Goal: Navigation & Orientation: Find specific page/section

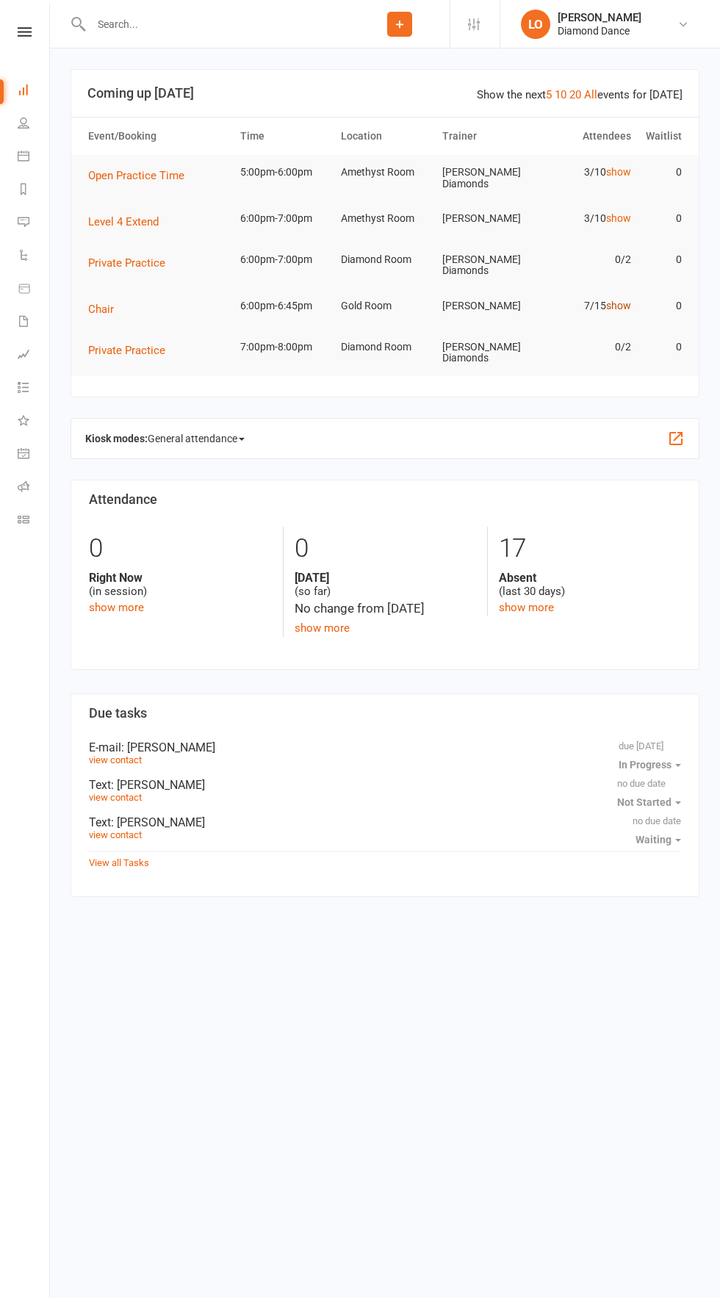
click at [611, 300] on link "show" at bounding box center [618, 306] width 25 height 12
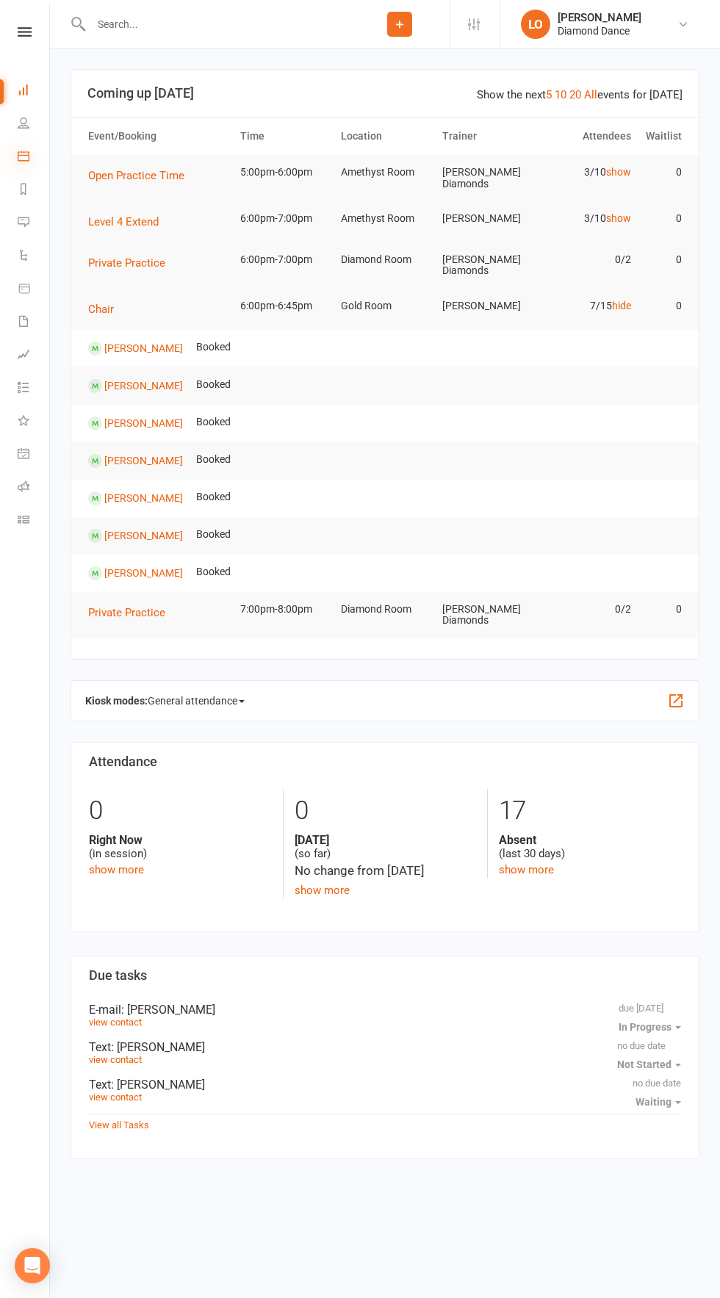
click at [26, 156] on icon at bounding box center [24, 156] width 12 height 12
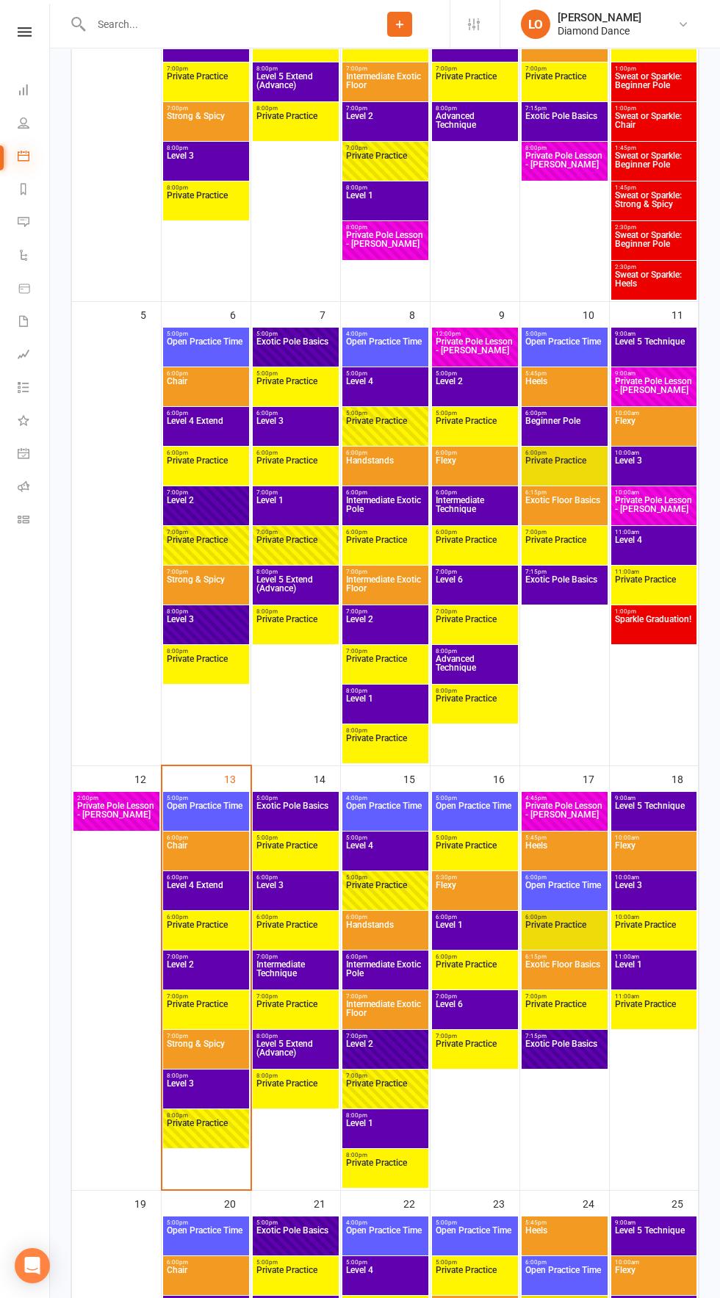
scroll to position [508, 0]
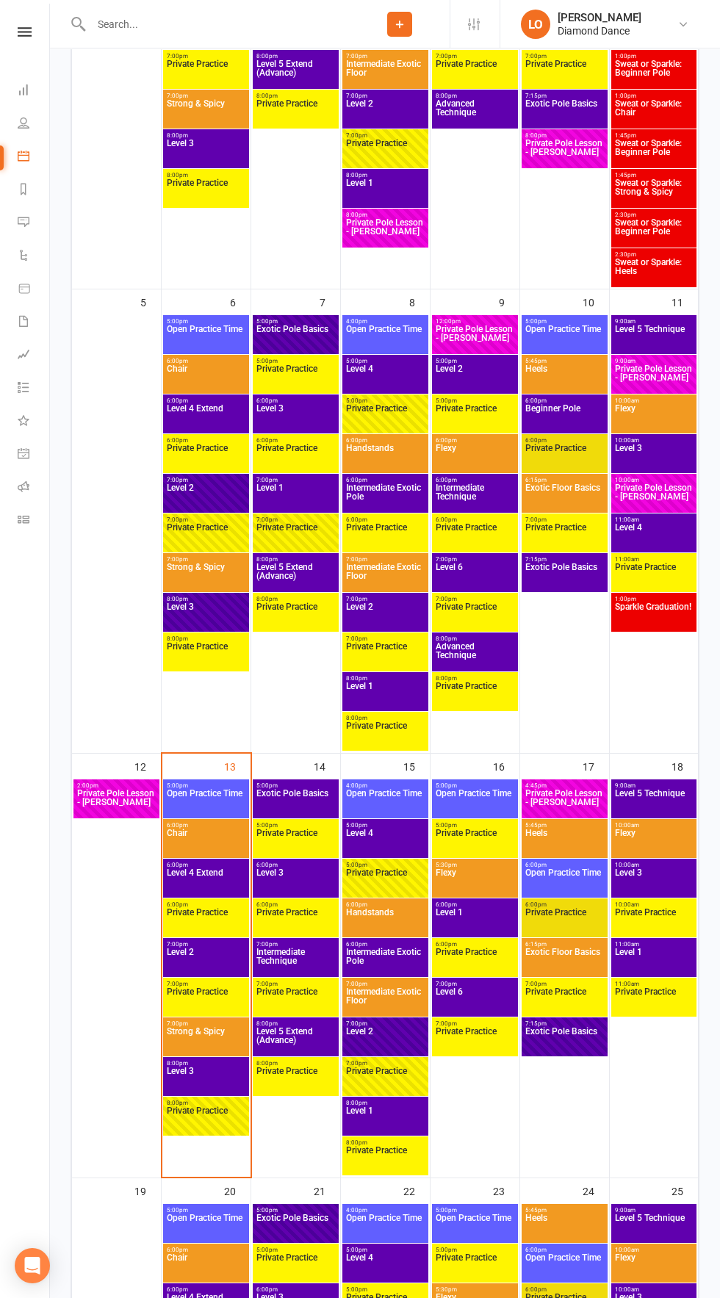
click at [181, 821] on div "6:00pm - 6:45pm Chair" at bounding box center [206, 838] width 86 height 39
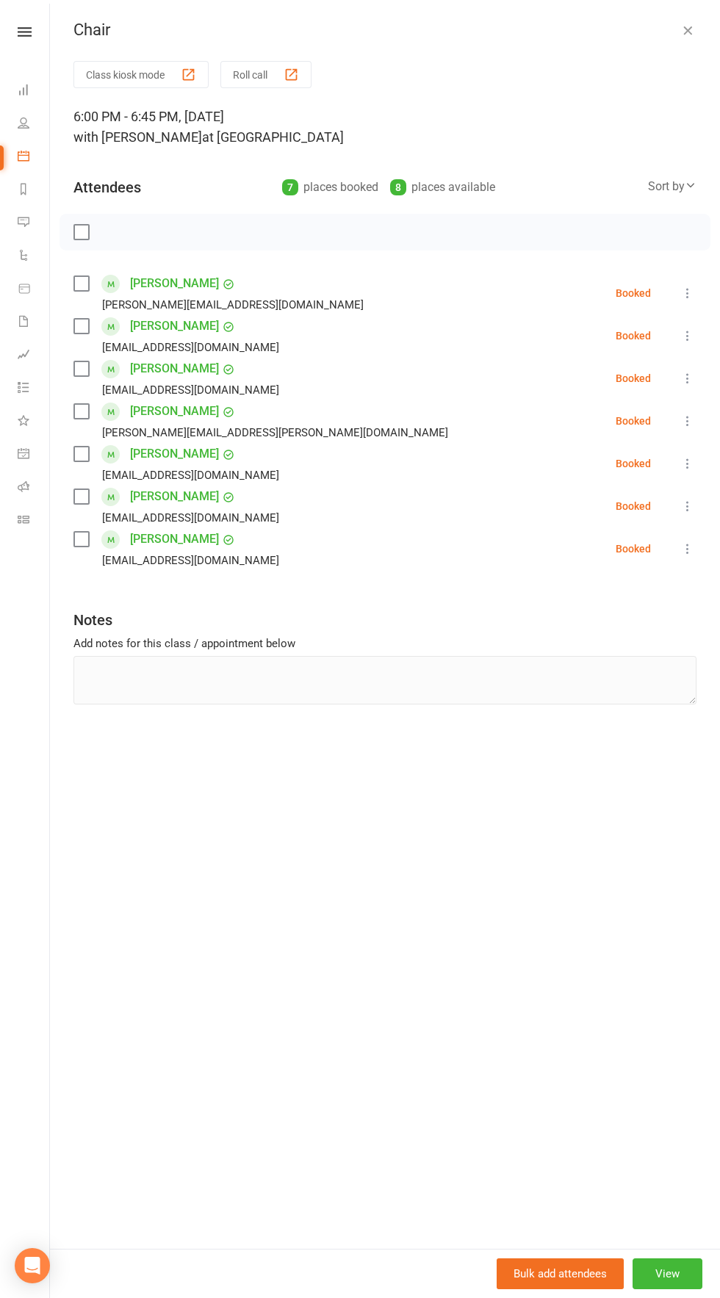
click at [687, 36] on icon "button" at bounding box center [687, 30] width 15 height 15
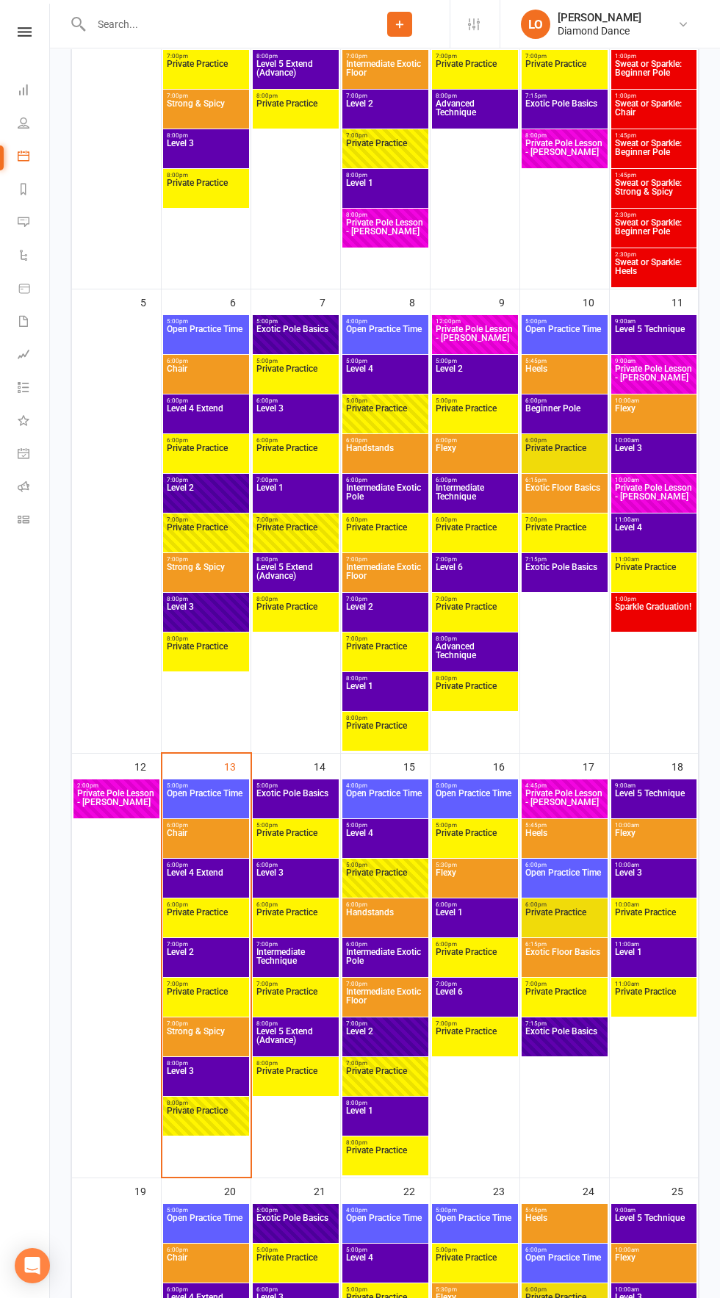
click at [390, 890] on span "Private Practice" at bounding box center [385, 881] width 80 height 26
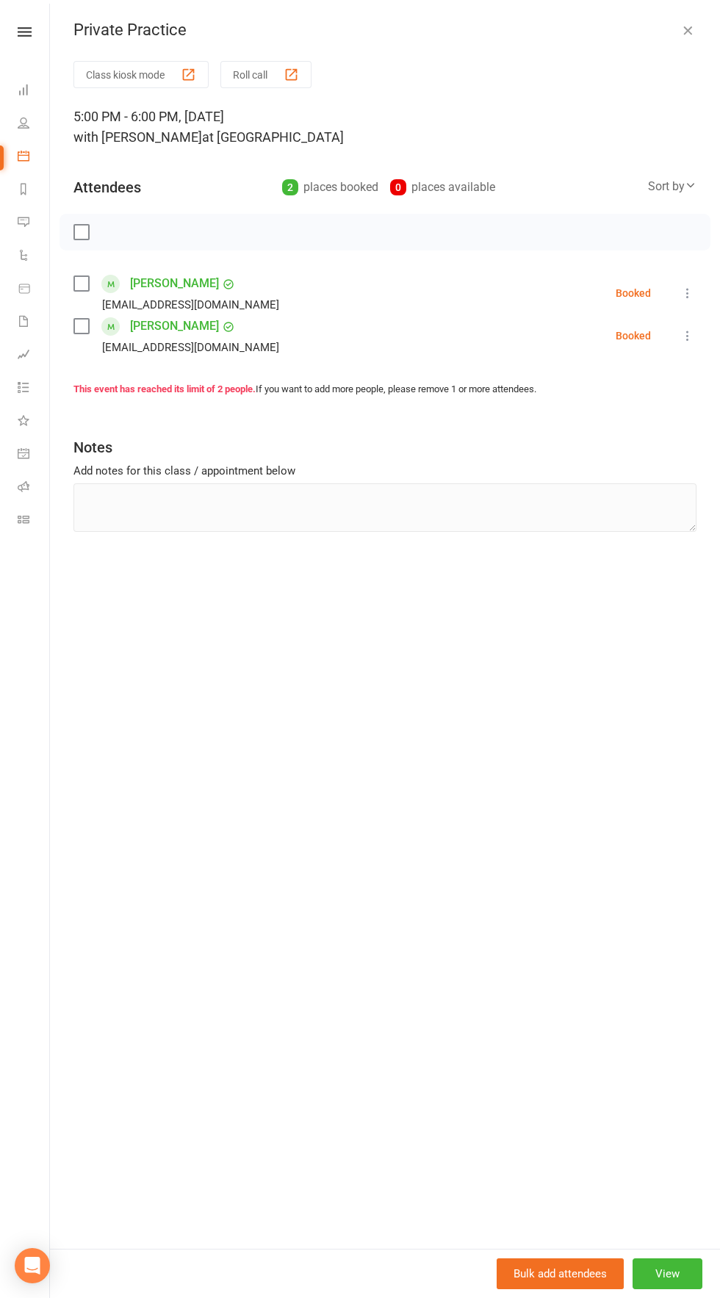
click at [685, 33] on icon "button" at bounding box center [687, 30] width 15 height 15
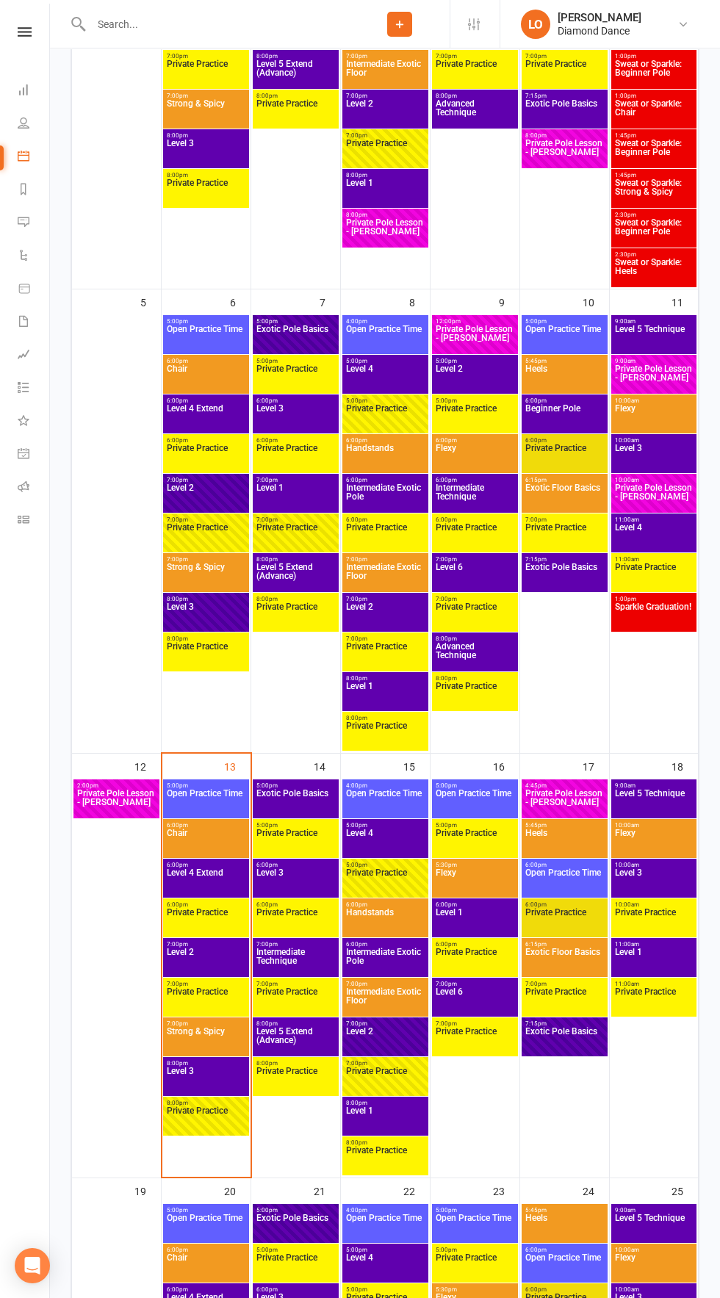
click at [384, 799] on span "Open Practice Time" at bounding box center [385, 802] width 80 height 26
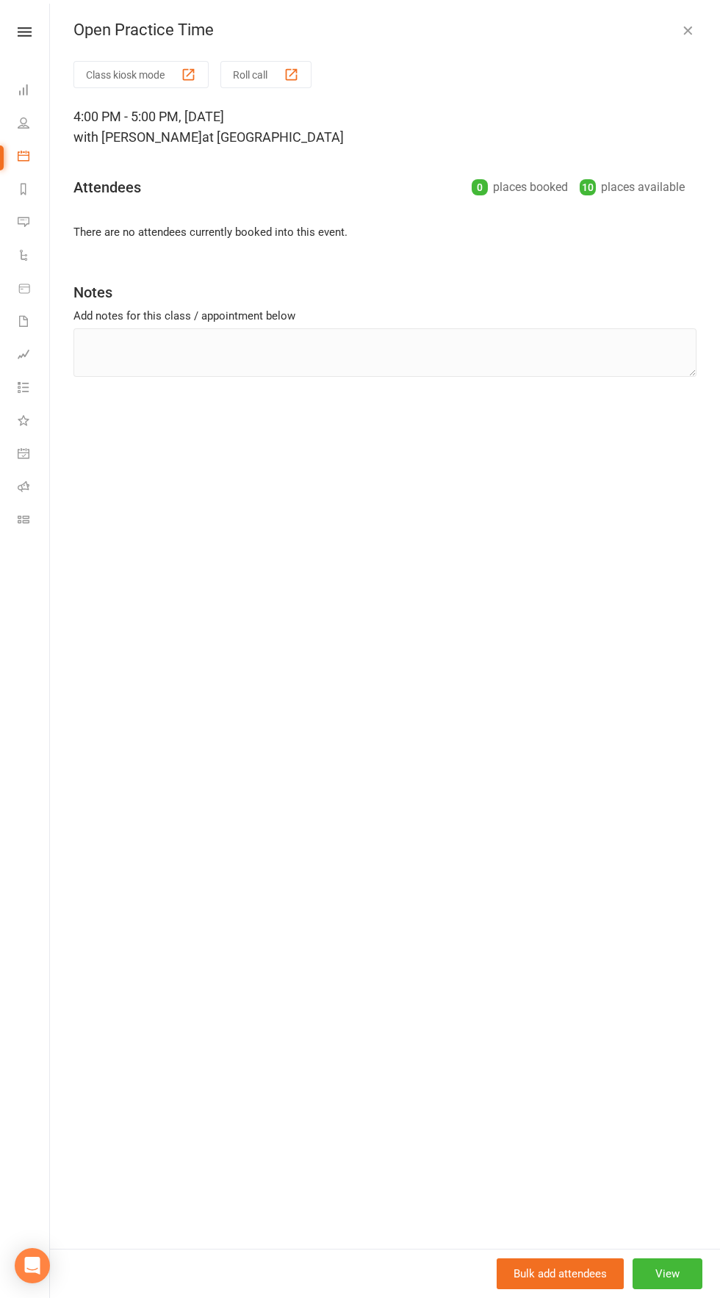
click at [684, 30] on icon "button" at bounding box center [687, 30] width 15 height 15
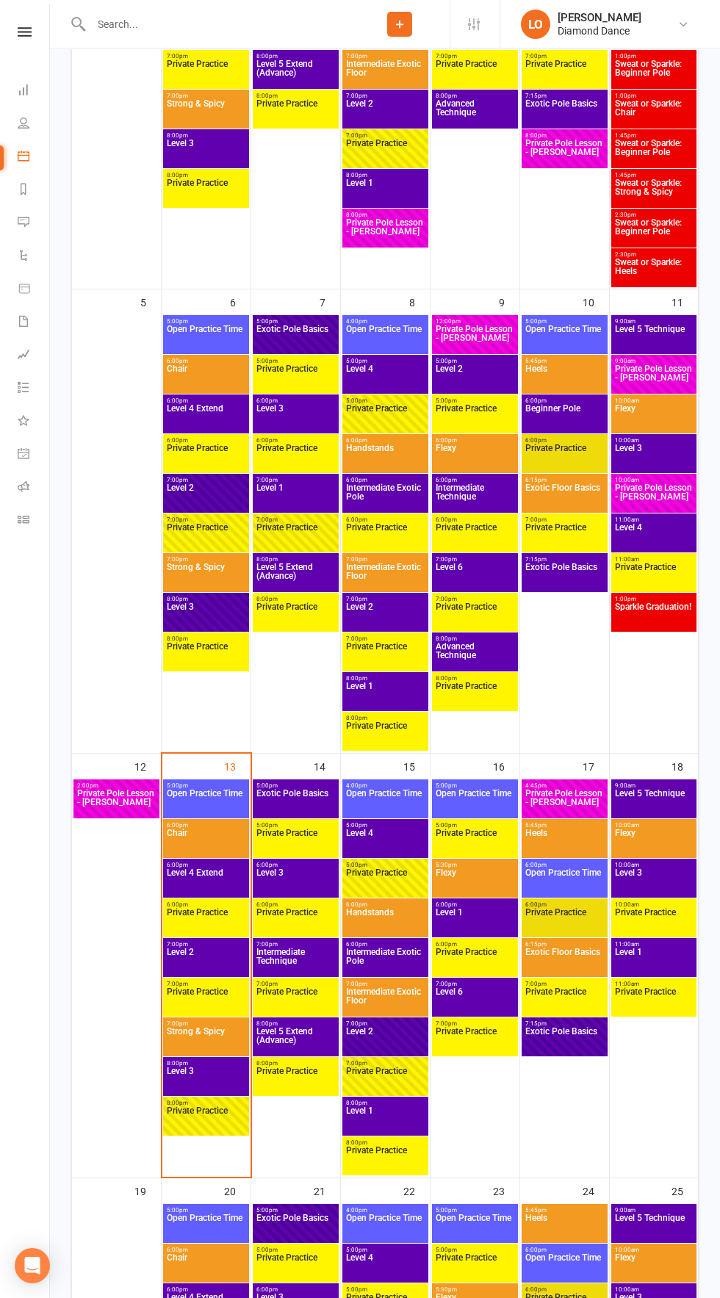
click at [666, 963] on span "Level 1" at bounding box center [653, 961] width 79 height 26
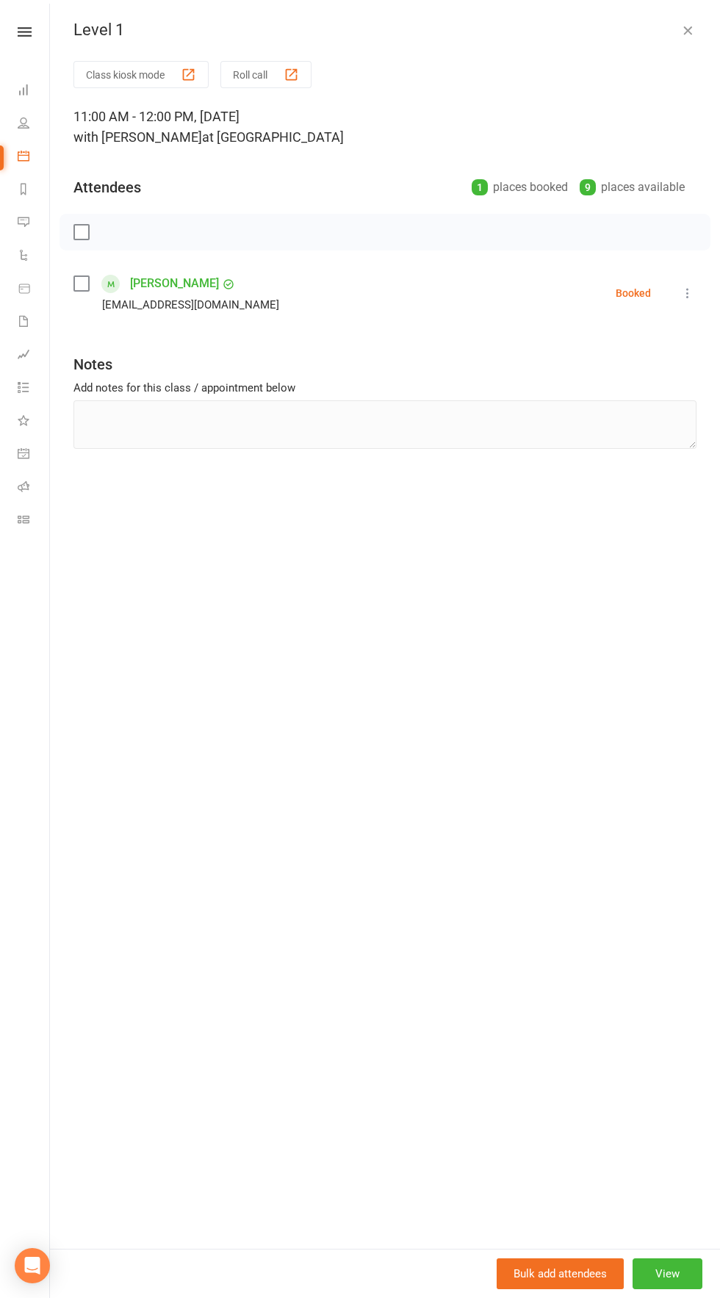
click at [688, 30] on icon "button" at bounding box center [687, 30] width 15 height 15
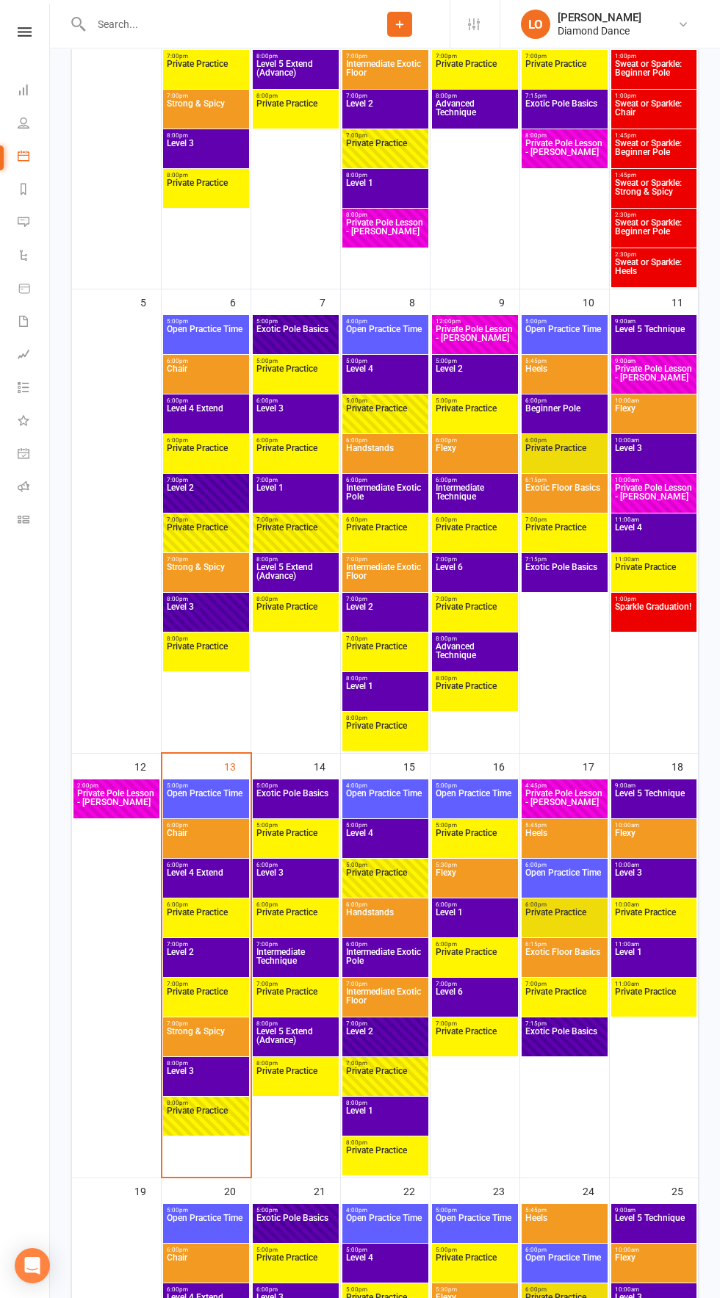
click at [220, 963] on span "Level 2" at bounding box center [206, 961] width 80 height 26
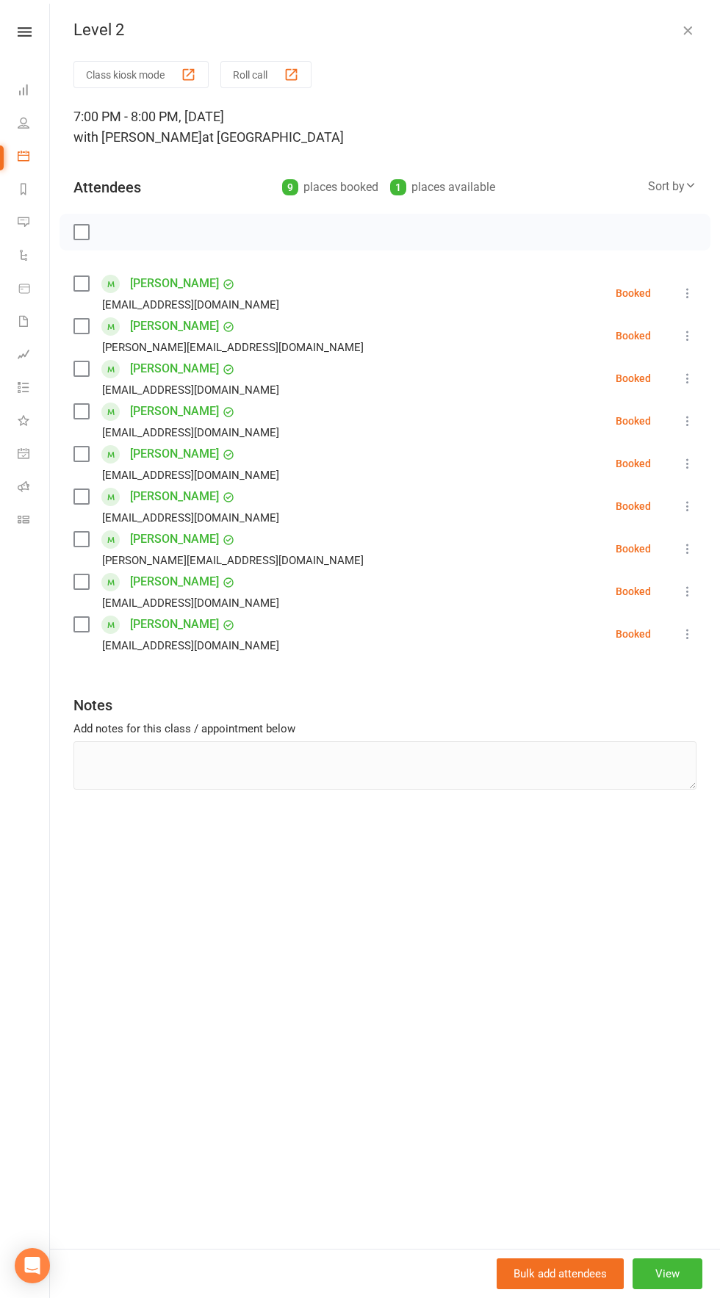
click at [683, 24] on icon "button" at bounding box center [687, 30] width 15 height 15
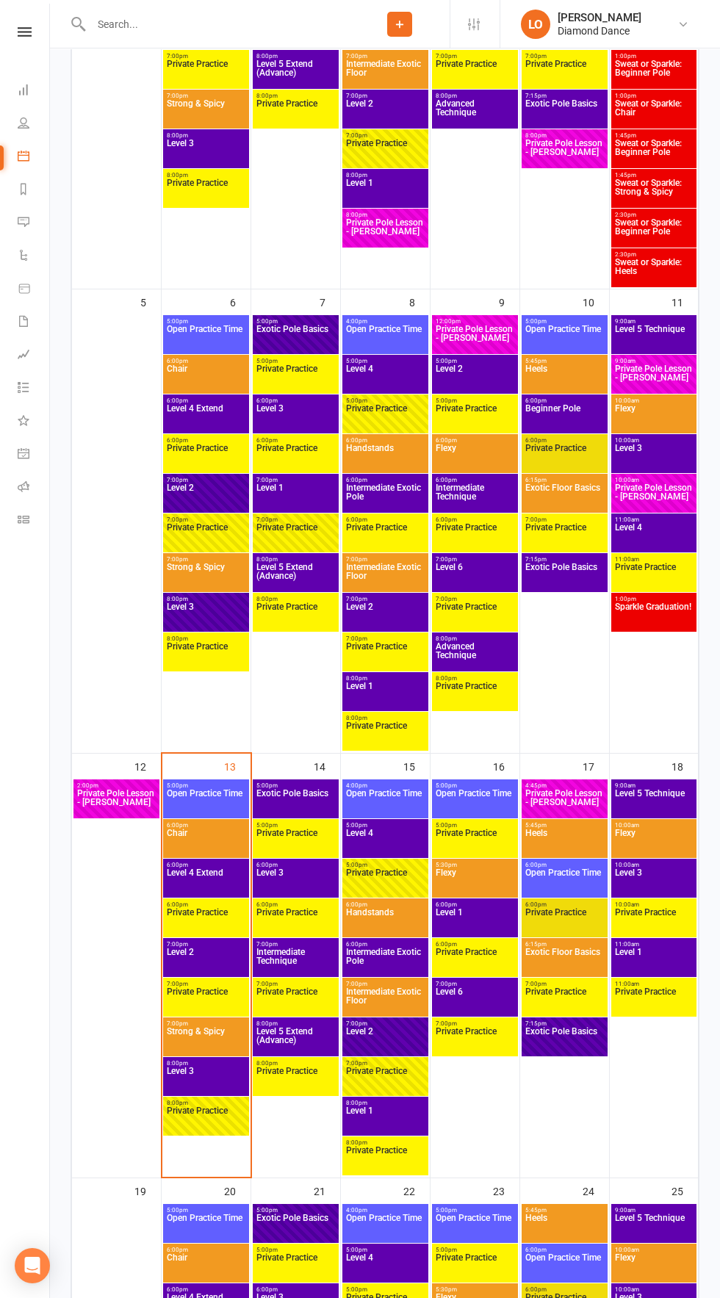
click at [190, 1130] on span "Private Practice" at bounding box center [206, 1120] width 80 height 26
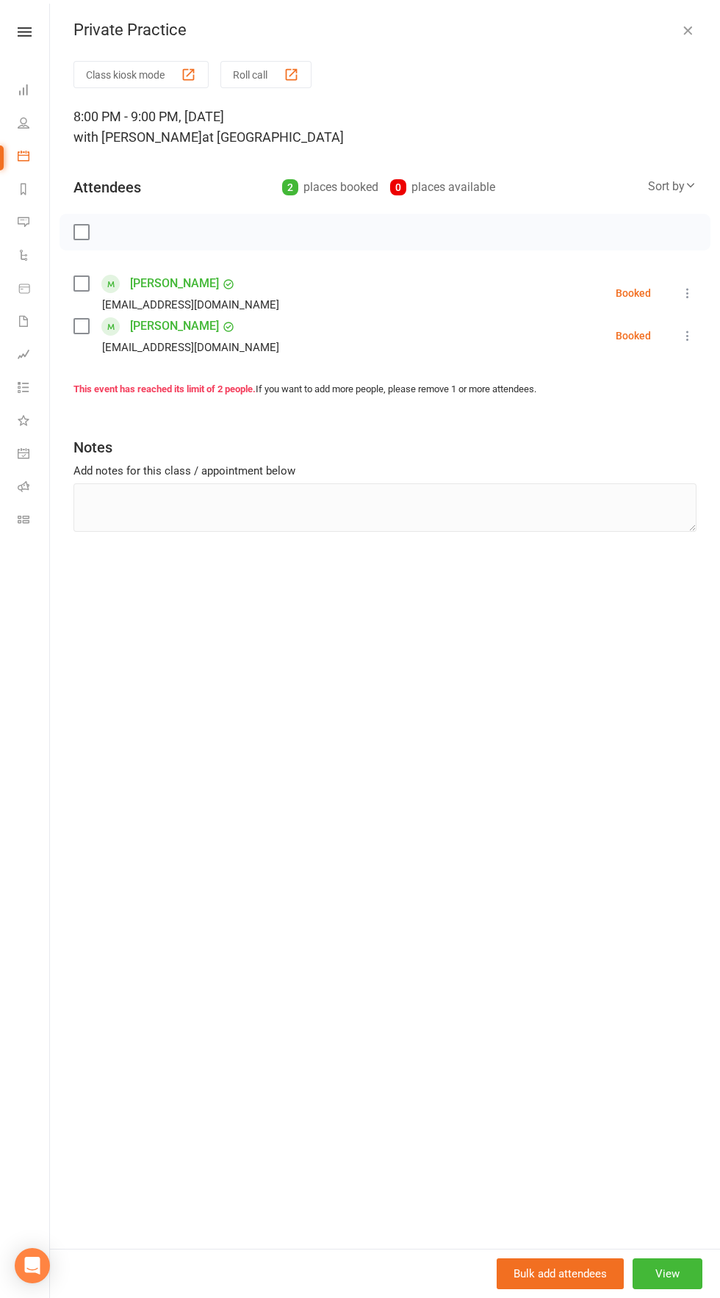
click at [683, 30] on icon "button" at bounding box center [687, 30] width 15 height 15
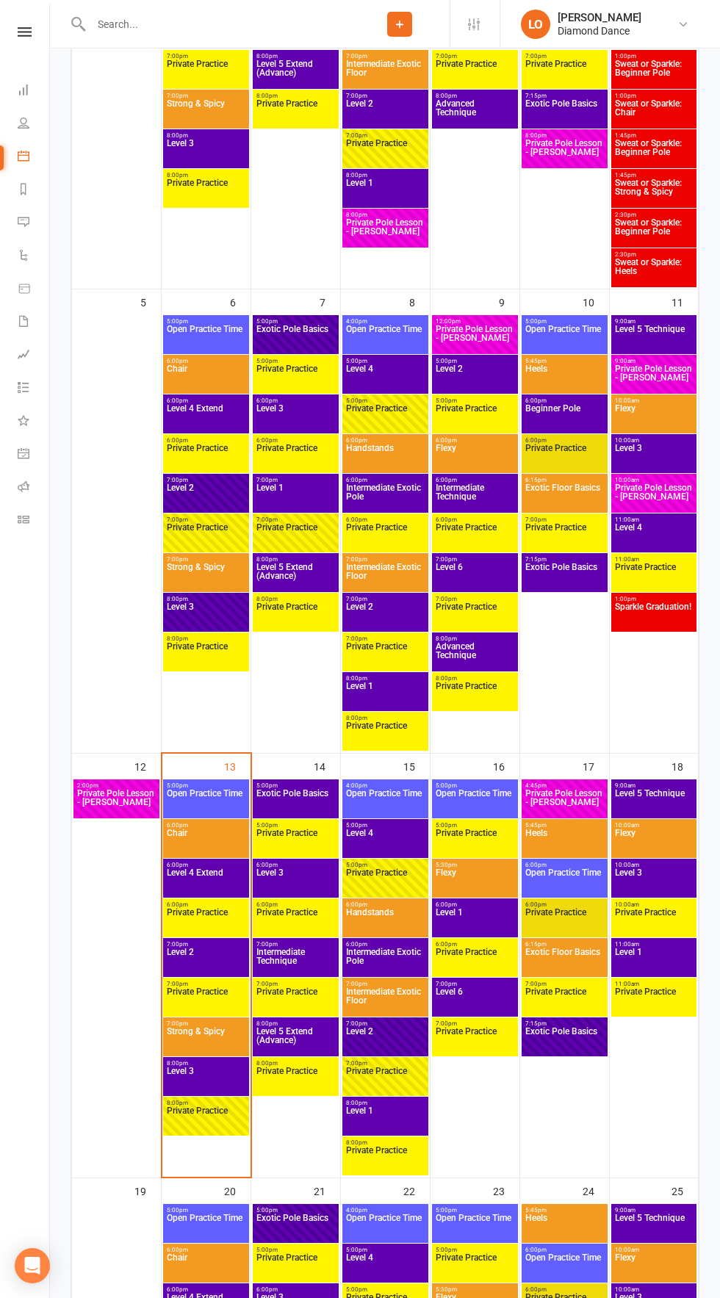
click at [209, 1085] on span "Level 3" at bounding box center [206, 1080] width 80 height 26
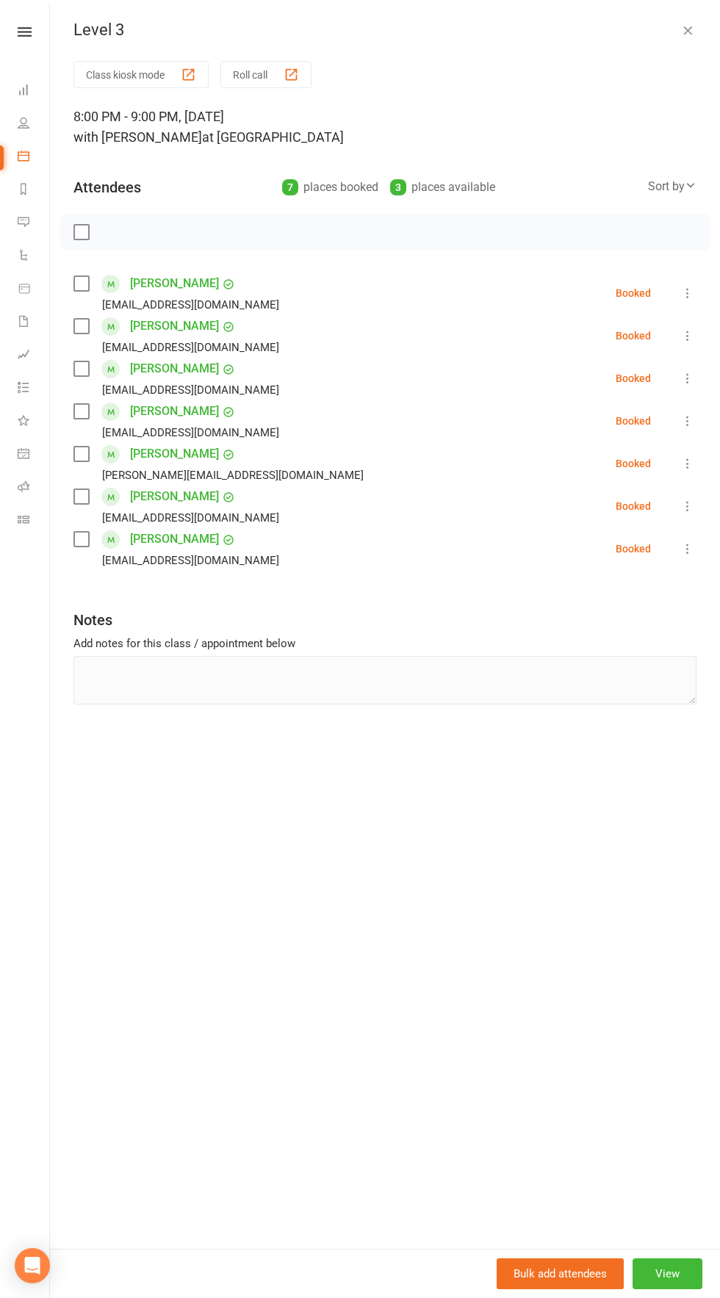
click at [647, 26] on div "Level 3" at bounding box center [385, 30] width 670 height 19
click at [688, 30] on icon "button" at bounding box center [687, 30] width 15 height 15
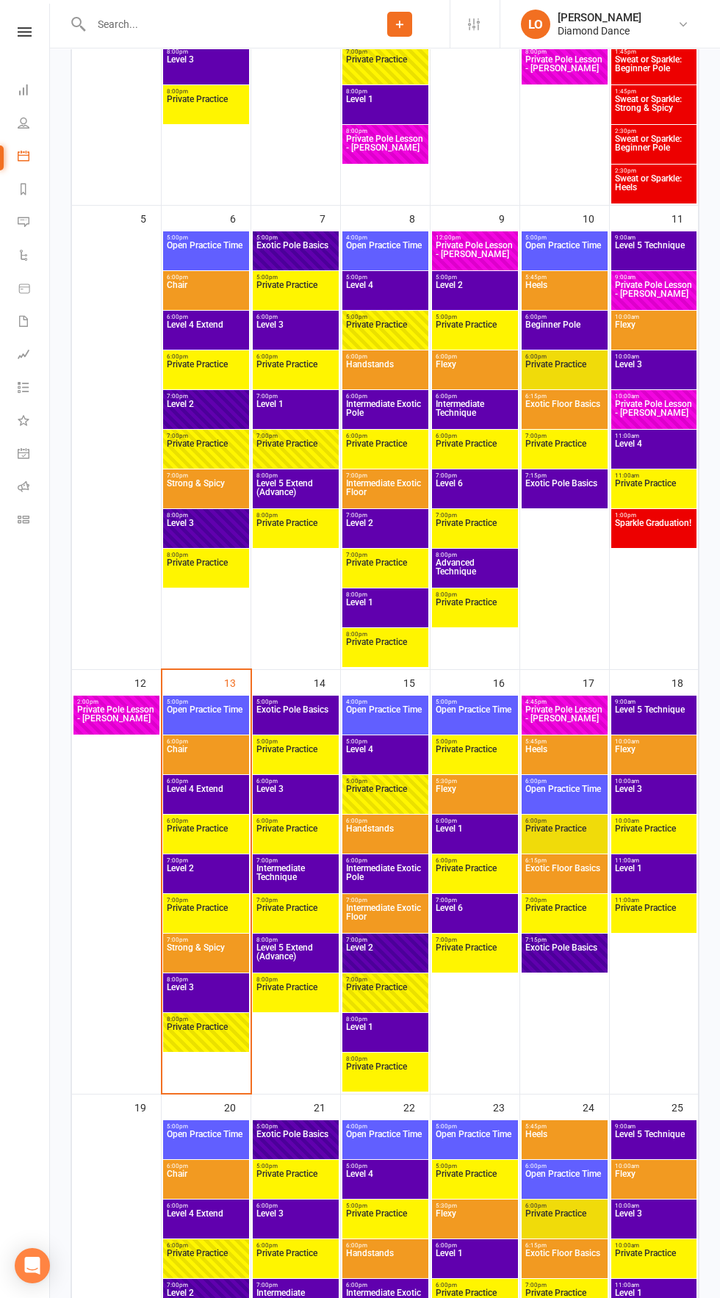
scroll to position [620, 0]
